Goal: Information Seeking & Learning: Check status

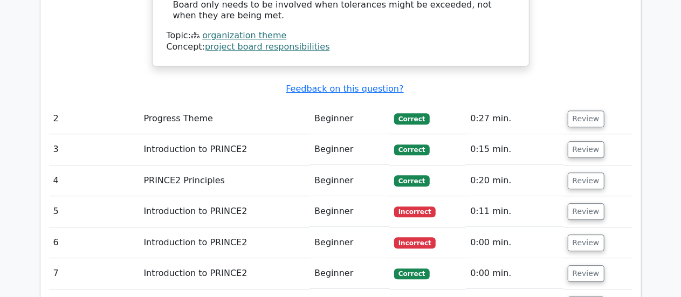
scroll to position [1390, 0]
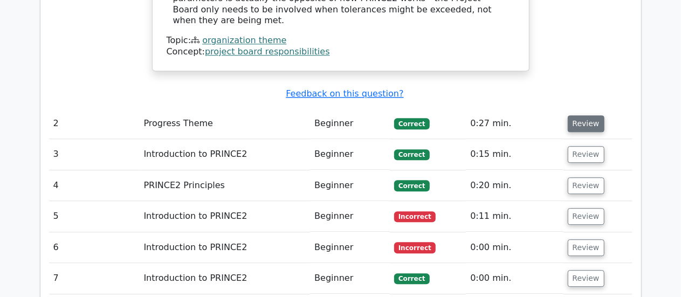
click at [592, 115] on button "Review" at bounding box center [586, 123] width 37 height 17
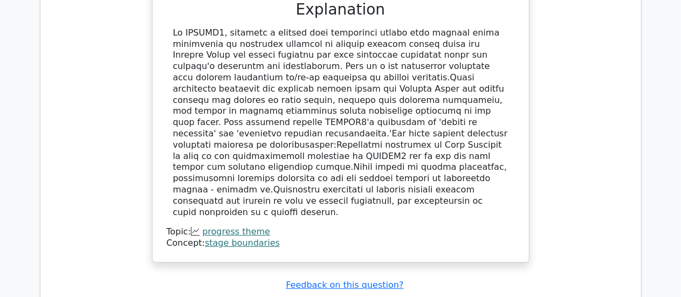
scroll to position [1746, 0]
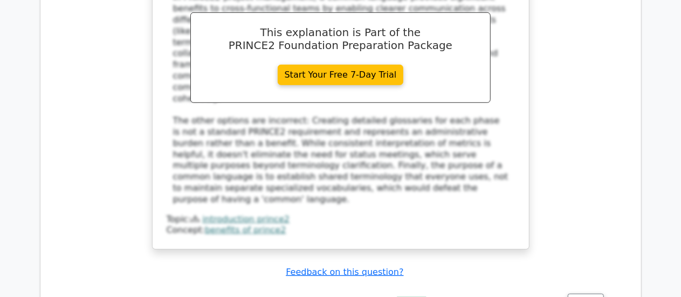
scroll to position [2364, 0]
click at [572, 293] on button "Review" at bounding box center [586, 301] width 37 height 17
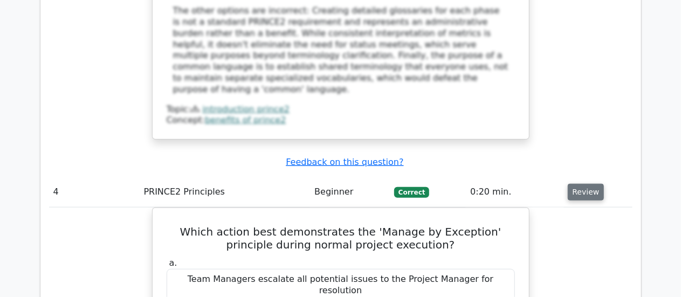
scroll to position [2474, 0]
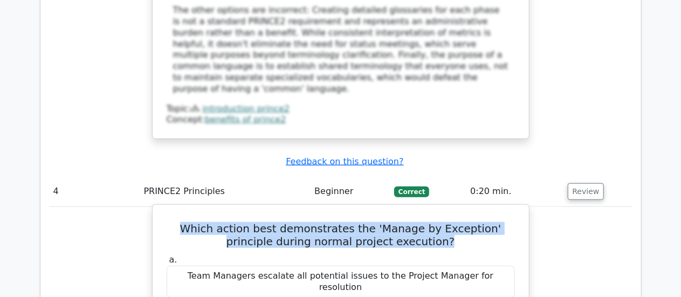
drag, startPoint x: 383, startPoint y: 86, endPoint x: 169, endPoint y: 78, distance: 213.7
click at [169, 222] on h5 "Which action best demonstrates the 'Manage by Exception' principle during norma…" at bounding box center [341, 235] width 351 height 26
copy h5 "Which action best demonstrates the 'Manage by Exception' principle during norma…"
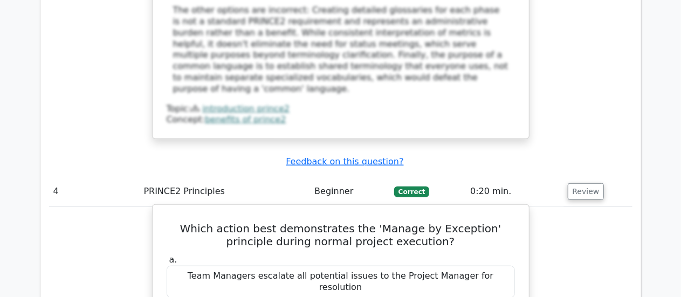
click at [188, 266] on div "Team Managers escalate all potential issues to the Project Manager for resoluti…" at bounding box center [341, 282] width 348 height 32
drag, startPoint x: 188, startPoint y: 126, endPoint x: 440, endPoint y: 135, distance: 252.1
click at [438, 266] on div "Team Managers escalate all potential issues to the Project Manager for resoluti…" at bounding box center [341, 282] width 348 height 32
drag, startPoint x: 499, startPoint y: 128, endPoint x: 182, endPoint y: 124, distance: 316.7
click at [182, 266] on div "Team Managers escalate all potential issues to the Project Manager for resoluti…" at bounding box center [341, 282] width 348 height 32
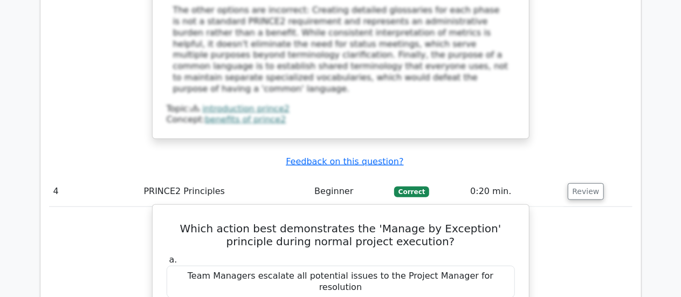
copy div "Team Managers escalate all potential issues to the Project Manager for resoluti…"
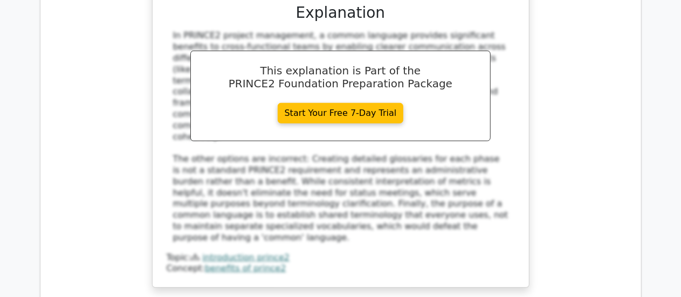
scroll to position [2310, 0]
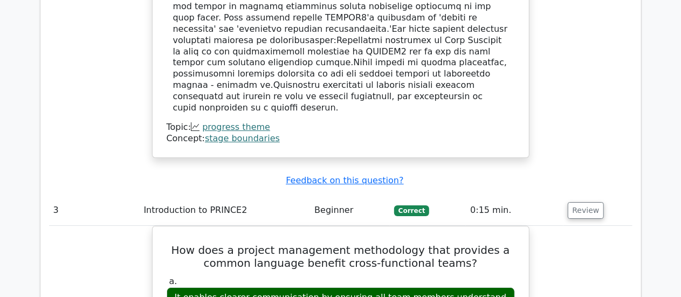
scroll to position [1849, 0]
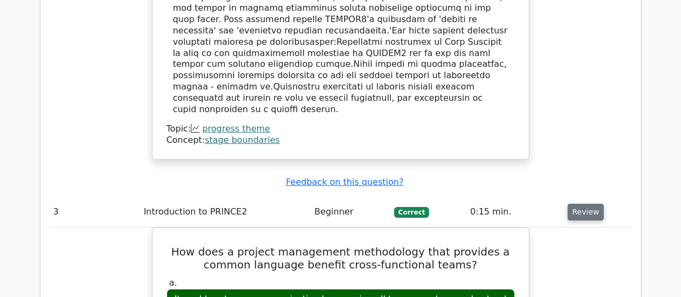
click at [585, 204] on button "Review" at bounding box center [586, 212] width 37 height 17
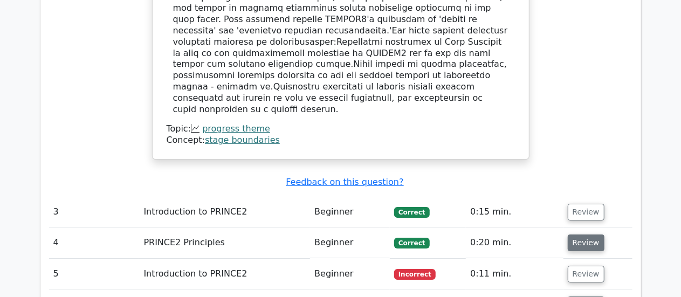
click at [589, 235] on button "Review" at bounding box center [586, 243] width 37 height 17
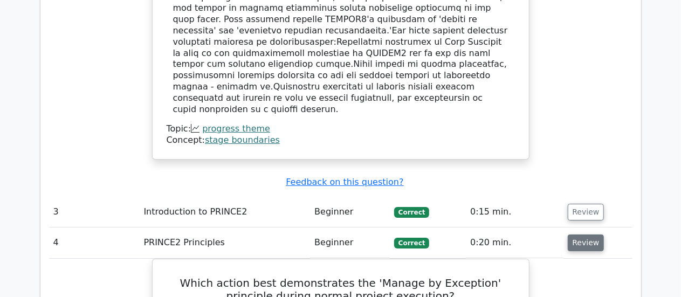
click at [589, 235] on button "Review" at bounding box center [586, 243] width 37 height 17
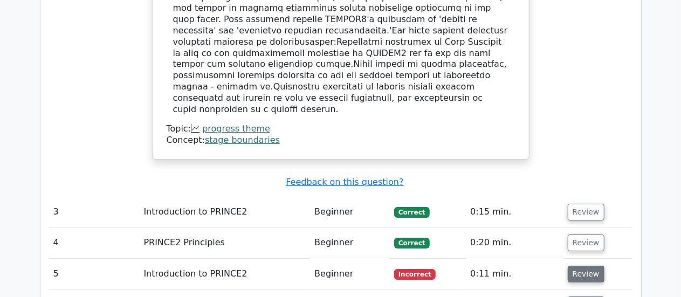
click at [587, 266] on button "Review" at bounding box center [586, 274] width 37 height 17
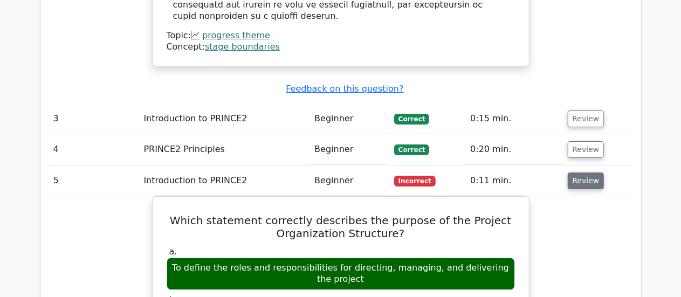
scroll to position [1942, 0]
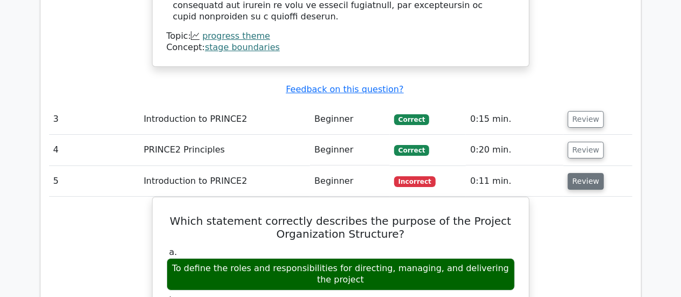
click at [583, 173] on button "Review" at bounding box center [586, 181] width 37 height 17
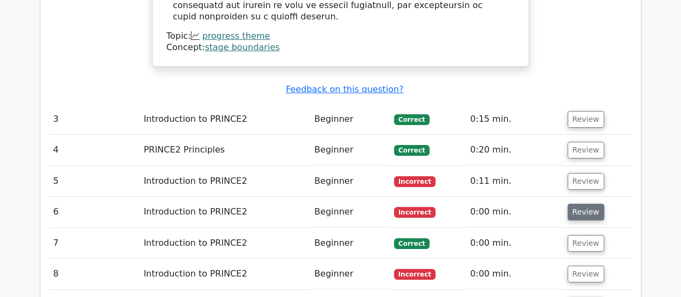
click at [585, 204] on button "Review" at bounding box center [586, 212] width 37 height 17
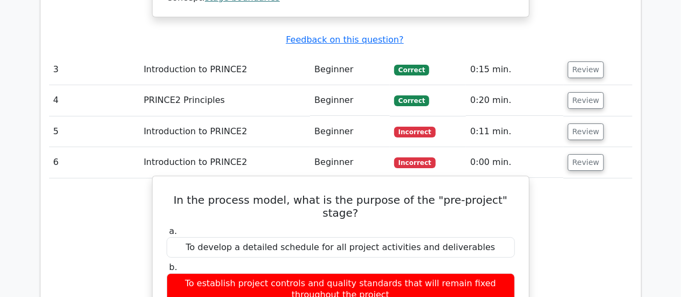
scroll to position [1987, 0]
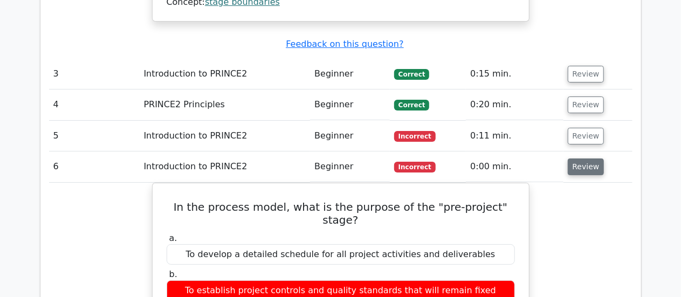
click at [591, 159] on button "Review" at bounding box center [586, 167] width 37 height 17
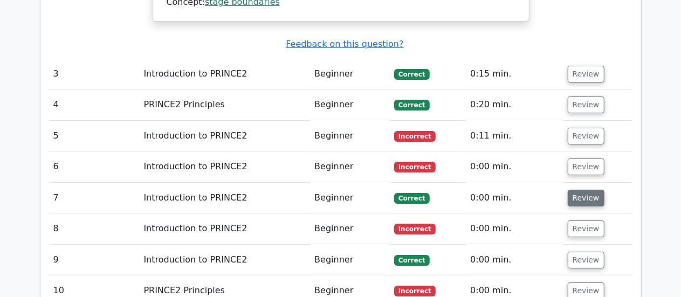
click at [584, 190] on button "Review" at bounding box center [586, 198] width 37 height 17
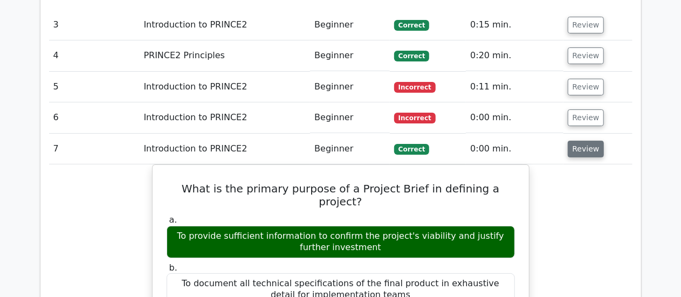
scroll to position [2023, 0]
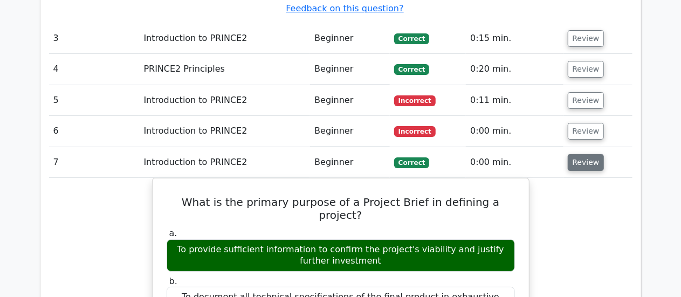
click at [582, 154] on button "Review" at bounding box center [586, 162] width 37 height 17
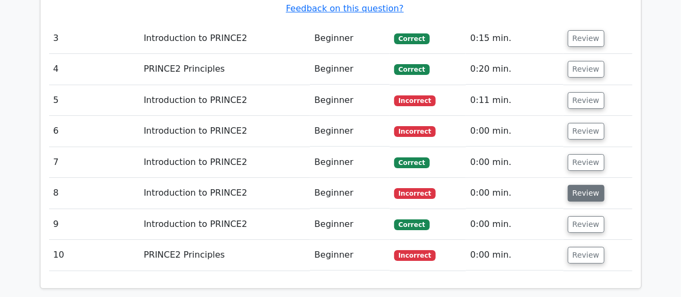
click at [584, 185] on button "Review" at bounding box center [586, 193] width 37 height 17
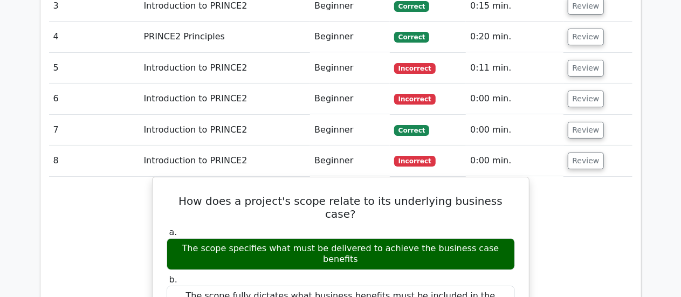
scroll to position [2056, 0]
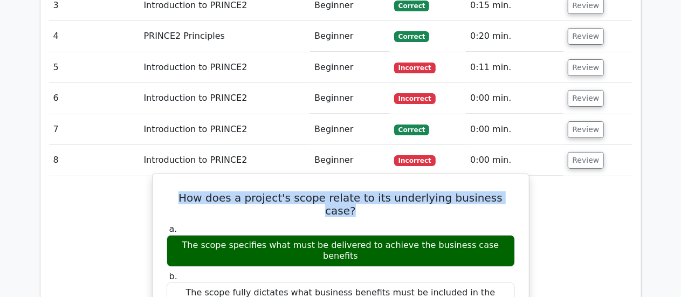
drag, startPoint x: 504, startPoint y: 85, endPoint x: 177, endPoint y: 74, distance: 327.1
copy h5 "How does a project's scope relate to its underlying business case?"
drag, startPoint x: 182, startPoint y: 117, endPoint x: 501, endPoint y: 120, distance: 318.8
click at [501, 235] on div "The scope specifies what must be delivered to achieve the business case benefits" at bounding box center [341, 251] width 348 height 32
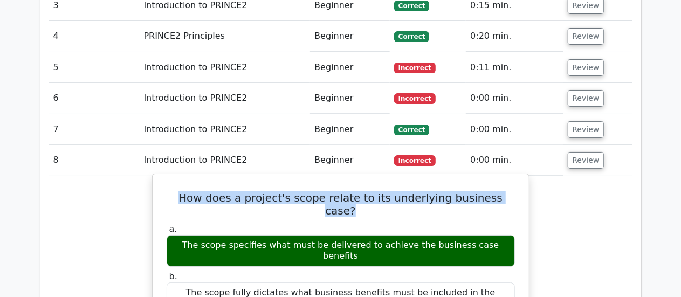
copy div "The scope specifies what must be delivered to achieve the business case benefits"
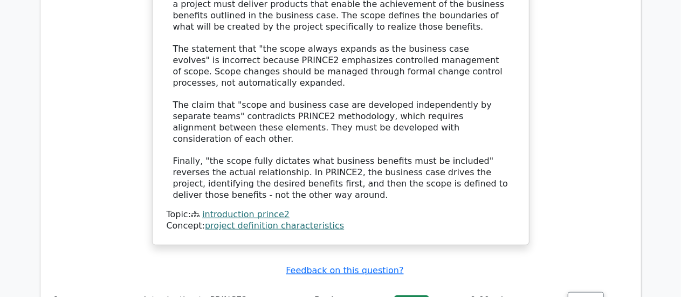
scroll to position [2554, 0]
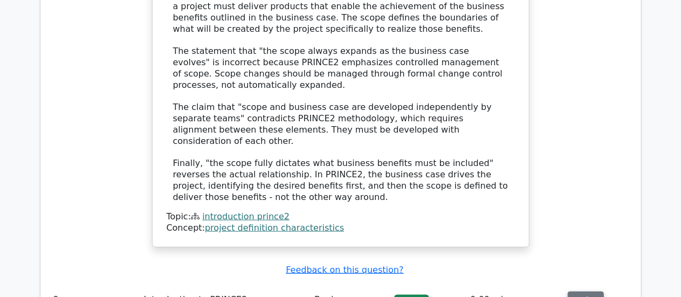
click at [585, 292] on button "Review" at bounding box center [586, 300] width 37 height 17
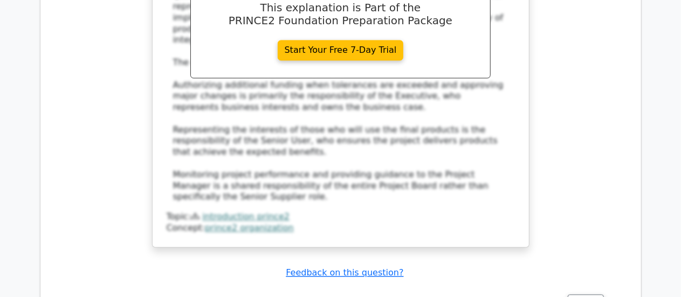
scroll to position [3179, 0]
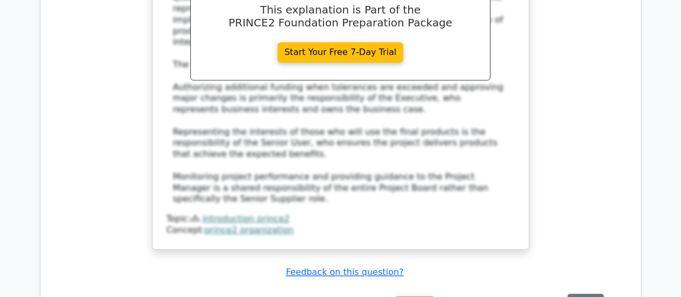
click at [587, 294] on button "Review" at bounding box center [586, 302] width 37 height 17
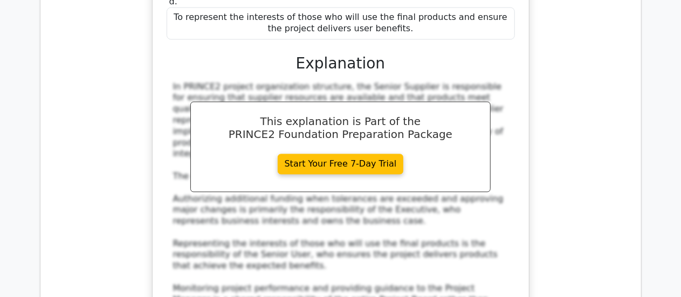
scroll to position [3060, 0]
